Goal: Go to known website: Go to known website

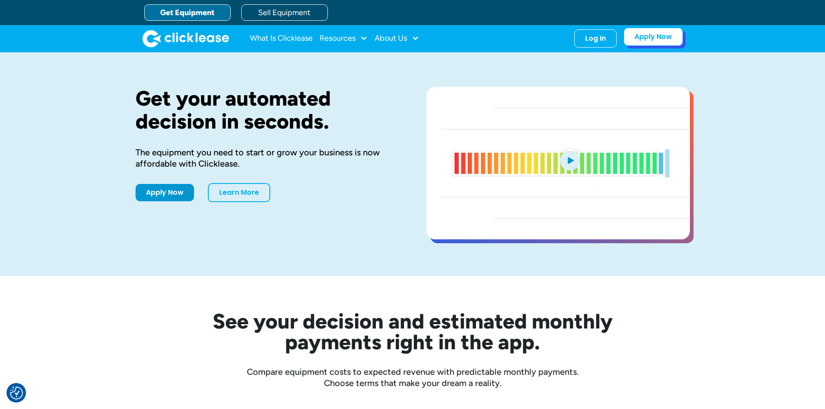
click at [653, 40] on link "Apply Now" at bounding box center [653, 37] width 59 height 18
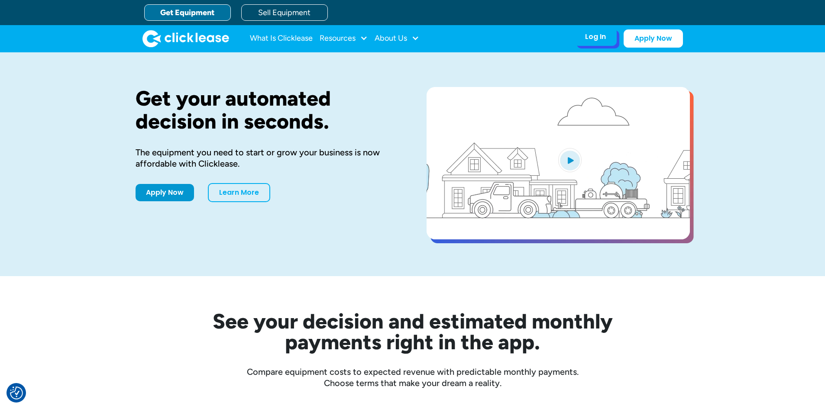
click at [600, 35] on div "Log In" at bounding box center [595, 36] width 21 height 9
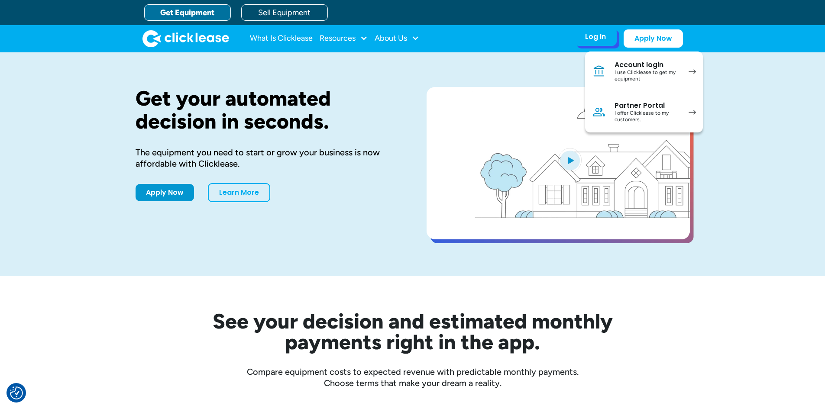
click at [671, 123] on div "I offer Clicklease to my customers." at bounding box center [647, 116] width 65 height 13
